Goal: Navigation & Orientation: Go to known website

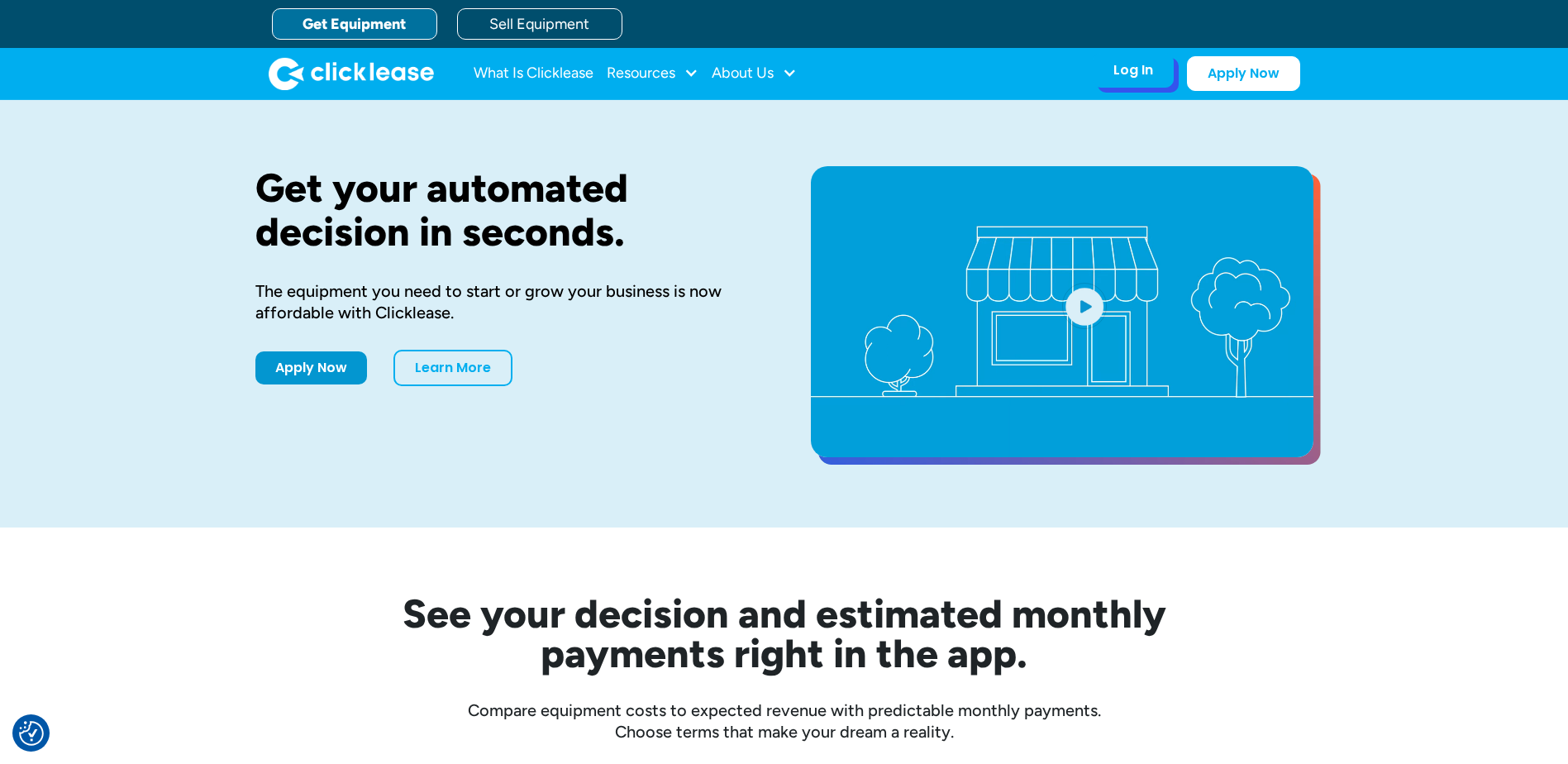
click at [1121, 71] on div "Log In" at bounding box center [1134, 70] width 40 height 16
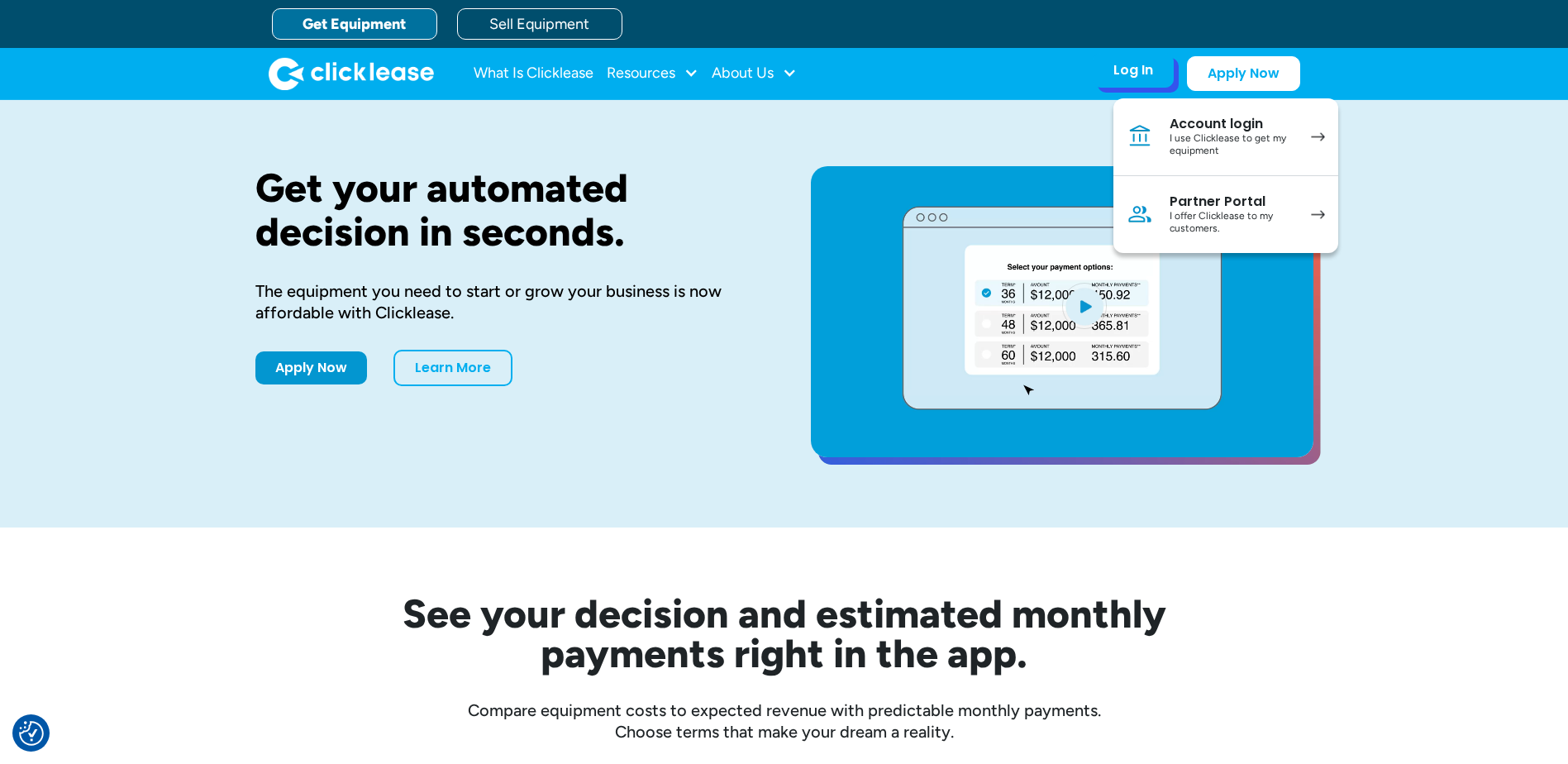
click at [1159, 132] on link "Account login I use Clicklease to get my equipment" at bounding box center [1226, 137] width 225 height 78
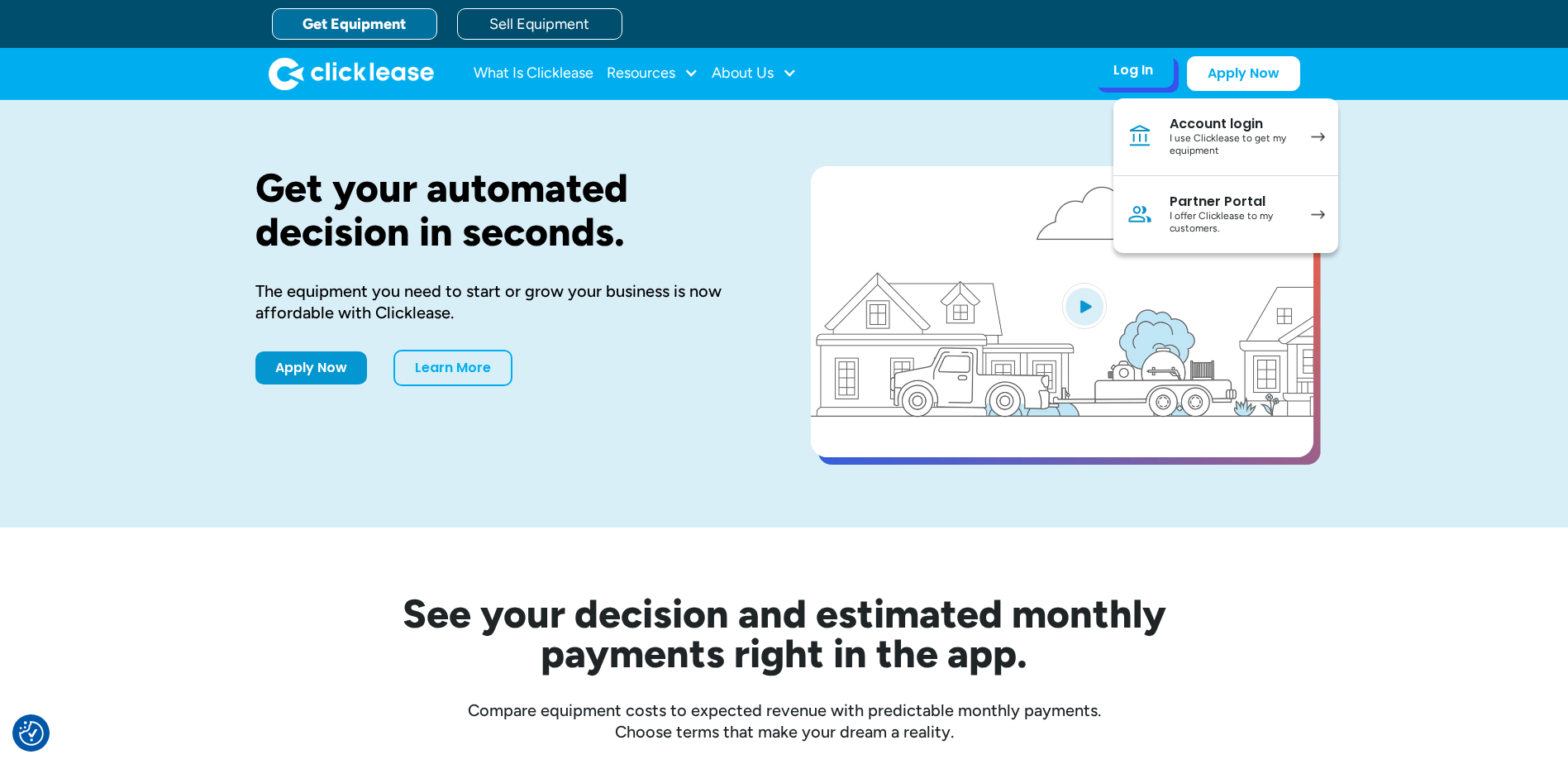
click at [1169, 125] on link "Account login I use Clicklease to get my equipment" at bounding box center [1226, 137] width 225 height 78
